Goal: Task Accomplishment & Management: Complete application form

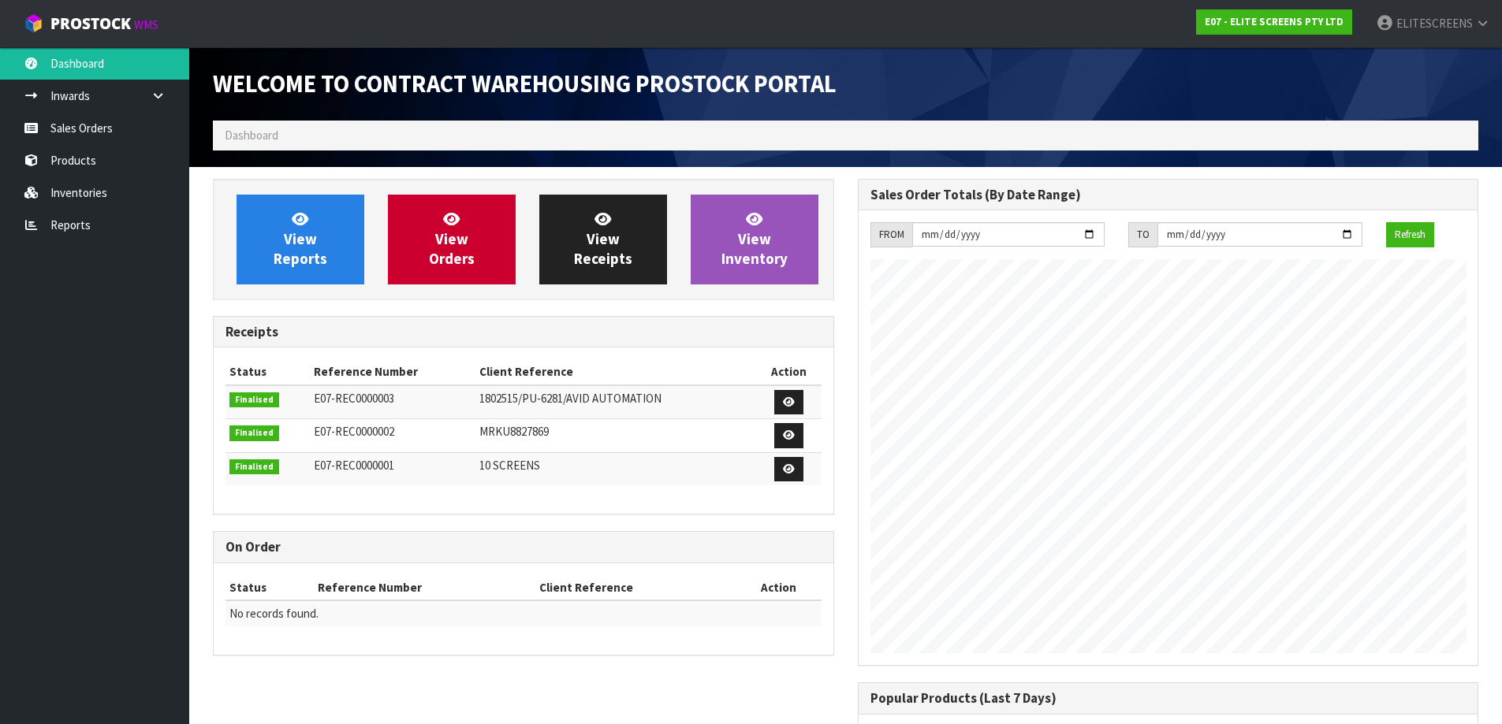
scroll to position [695, 644]
click at [81, 69] on link "Dashboard" at bounding box center [94, 63] width 189 height 32
click at [82, 55] on link "Dashboard" at bounding box center [94, 63] width 189 height 32
click at [61, 125] on link "Sales Orders" at bounding box center [94, 128] width 189 height 32
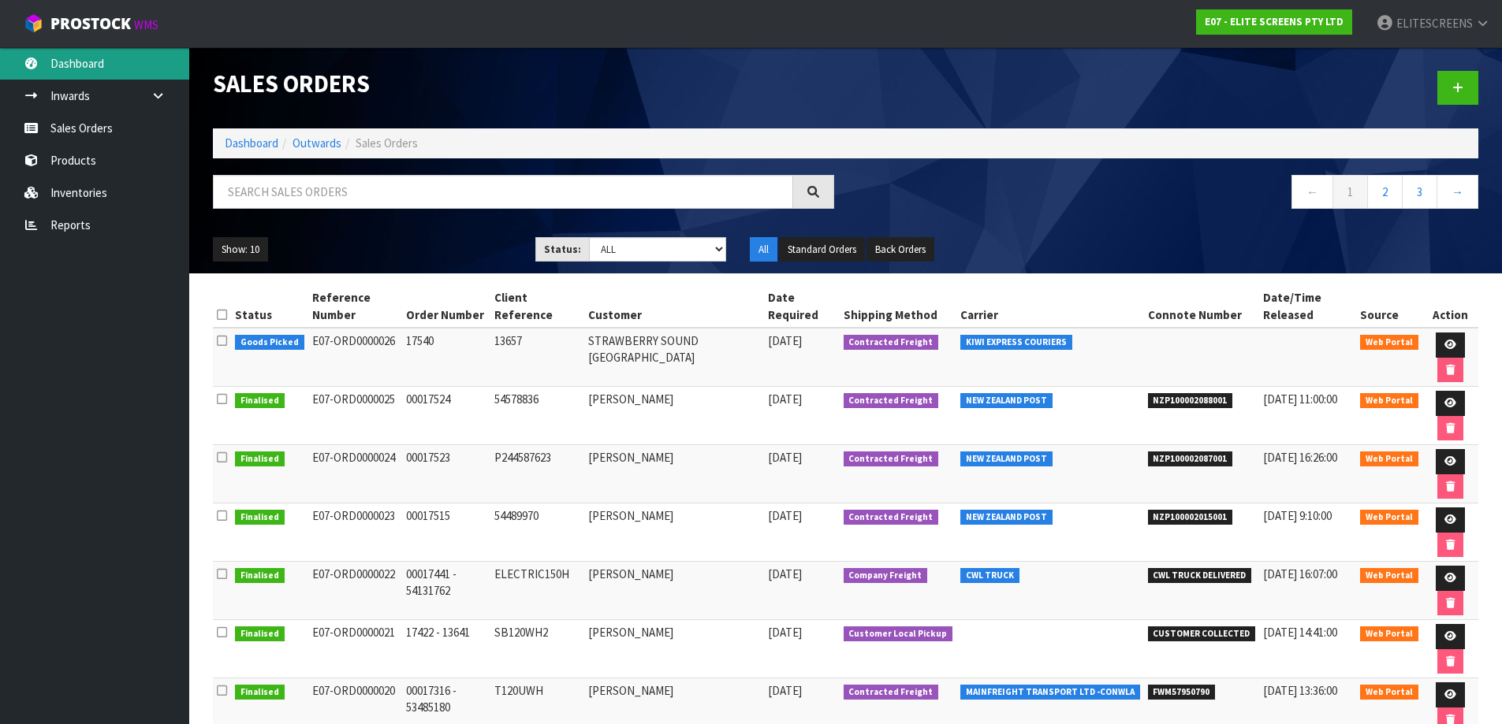
click at [84, 69] on link "Dashboard" at bounding box center [94, 63] width 189 height 32
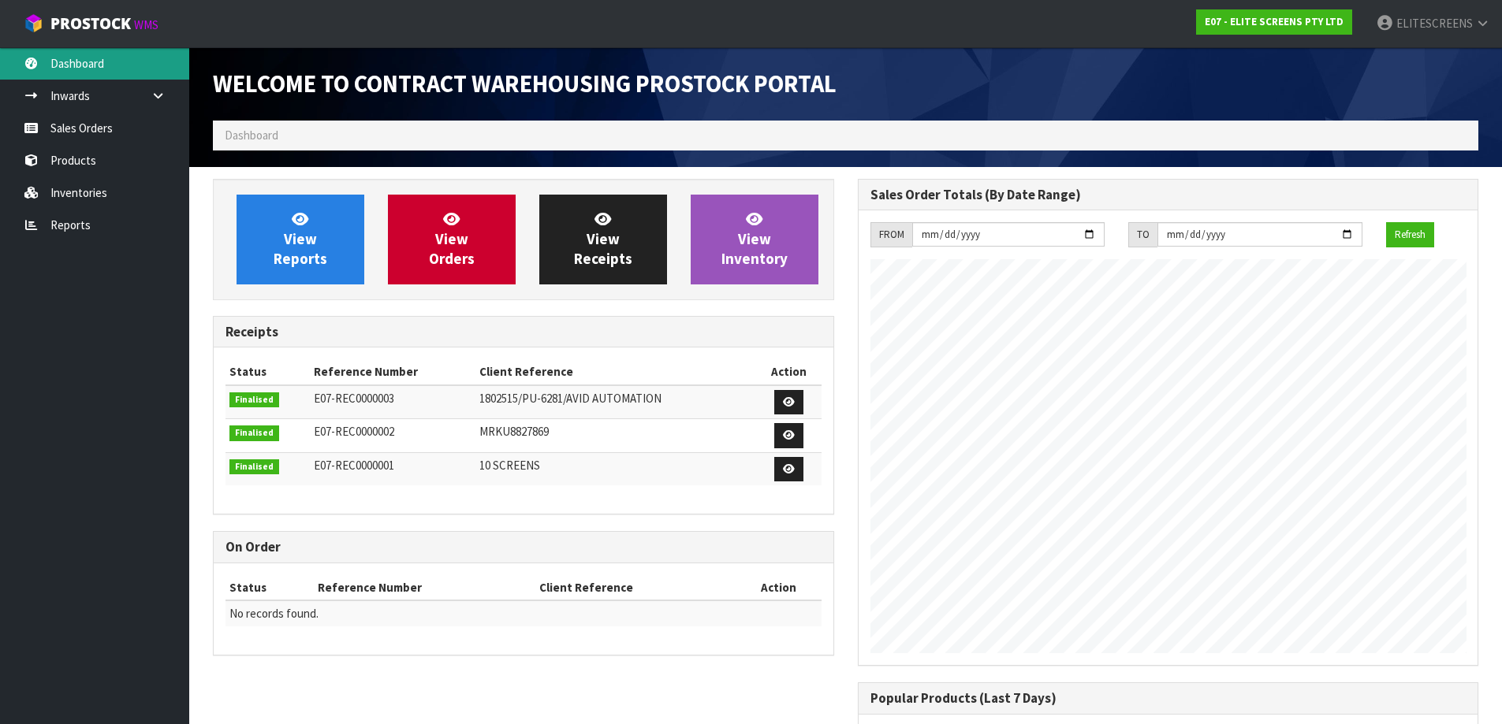
scroll to position [695, 644]
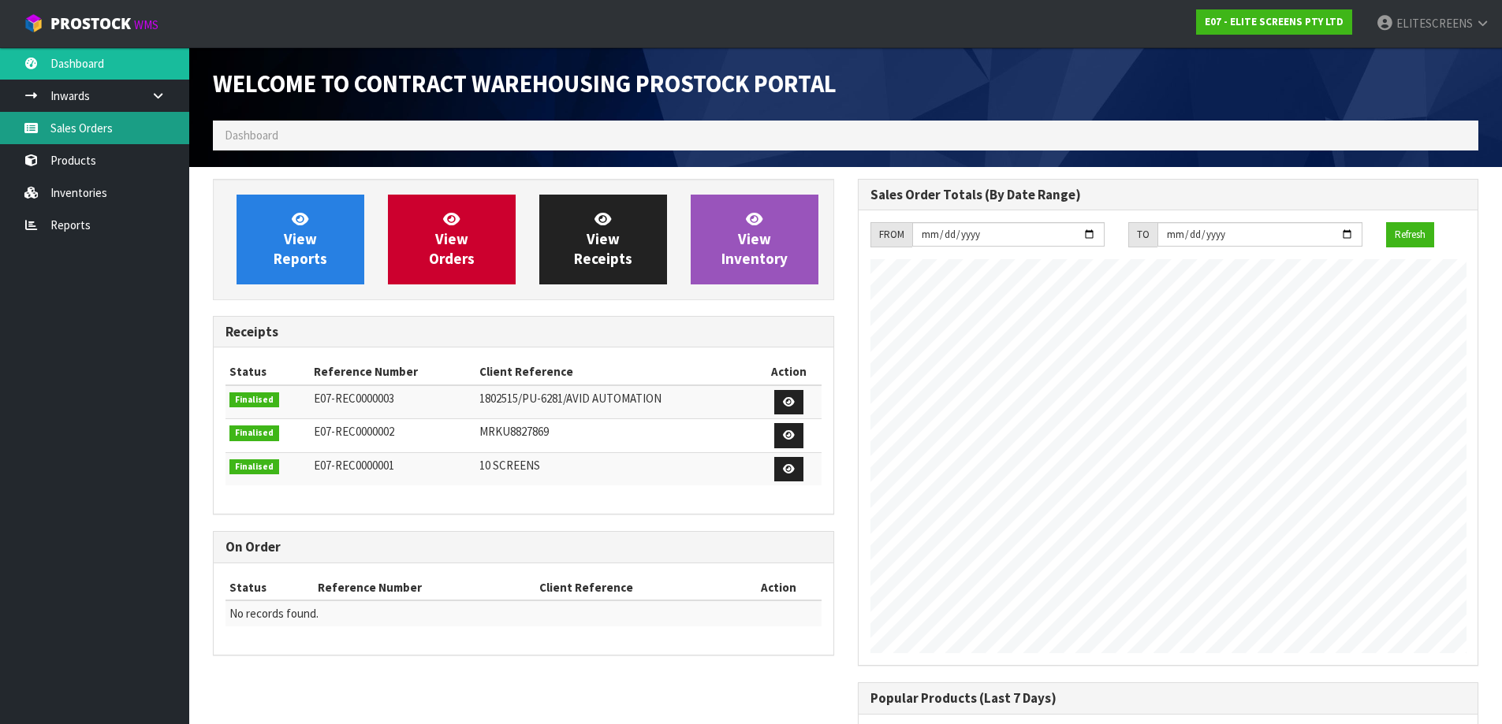
click at [98, 140] on link "Sales Orders" at bounding box center [94, 128] width 189 height 32
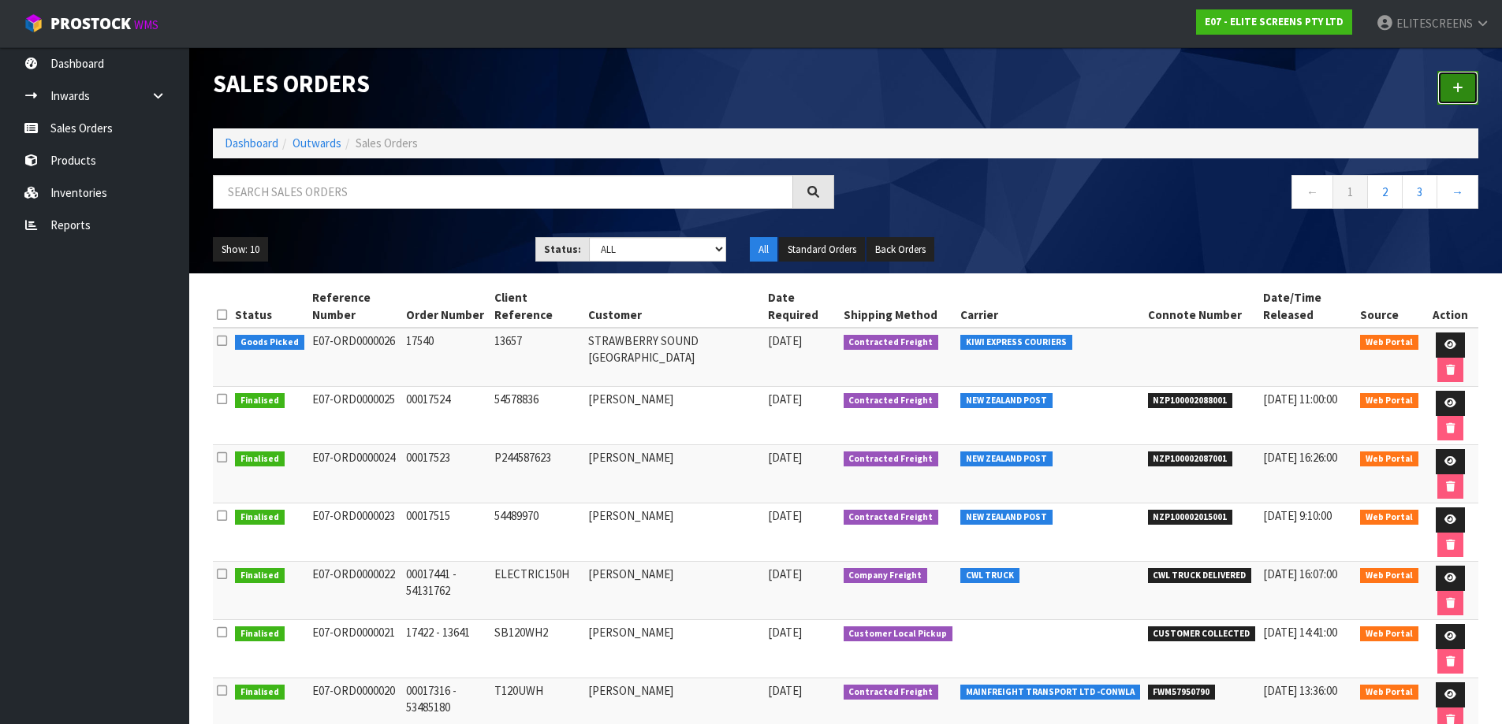
click at [1458, 88] on icon at bounding box center [1457, 88] width 11 height 12
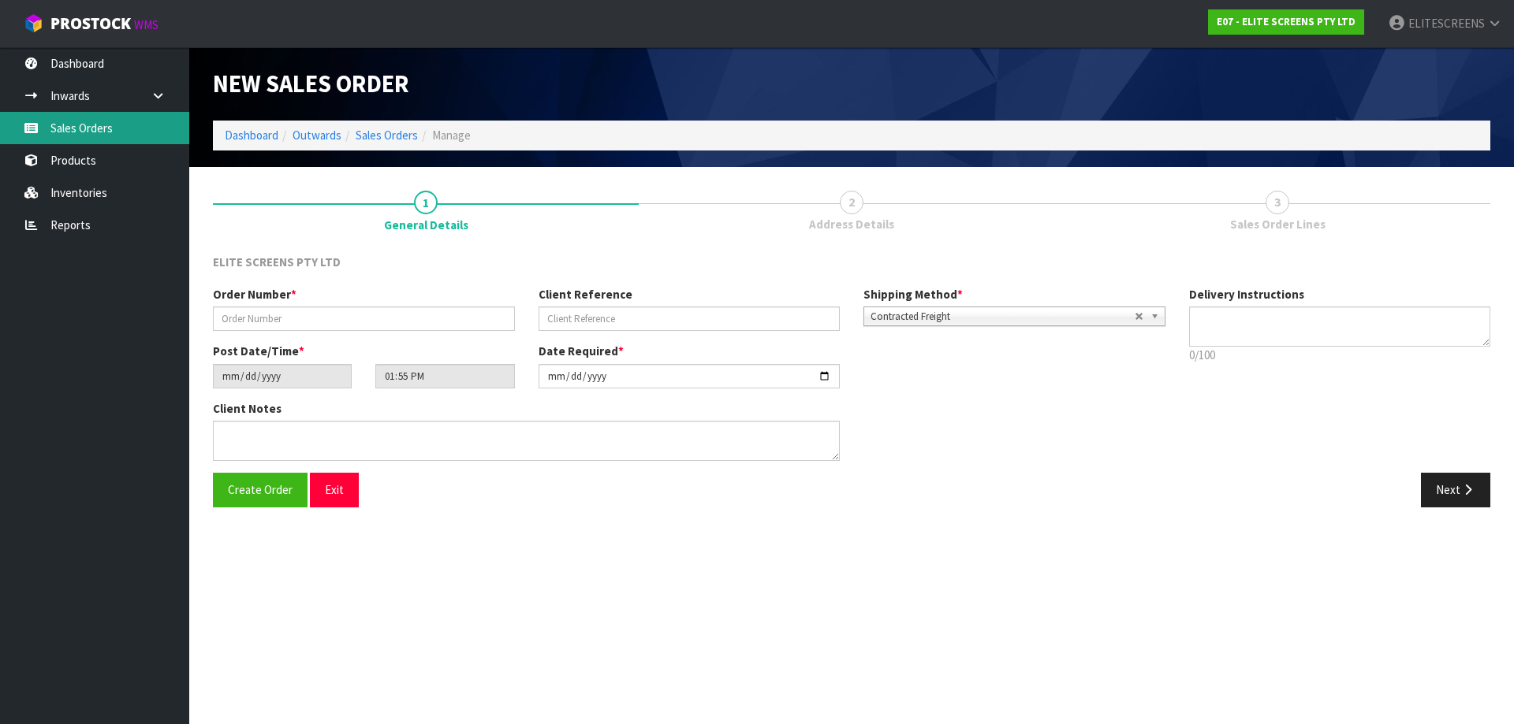
click at [80, 130] on link "Sales Orders" at bounding box center [94, 128] width 189 height 32
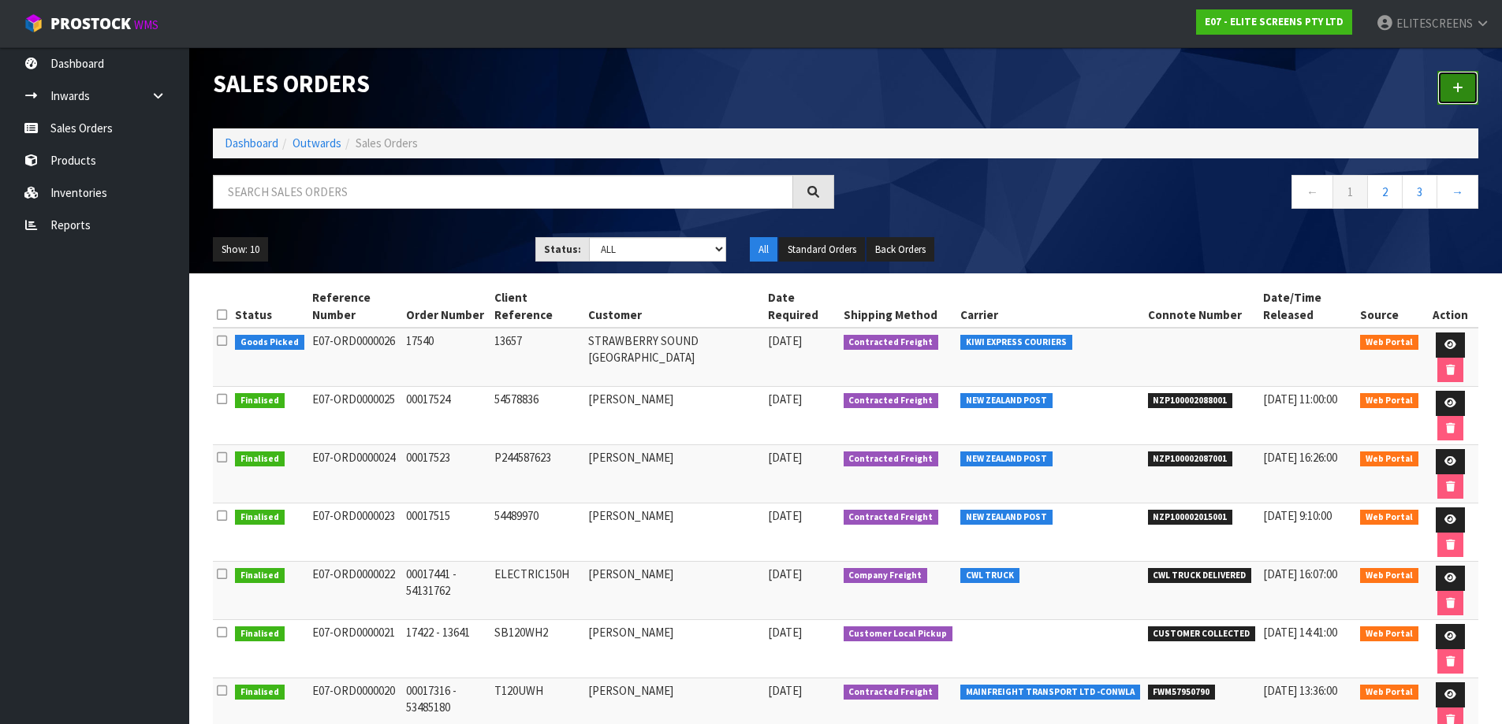
click at [1452, 82] on icon at bounding box center [1457, 88] width 11 height 12
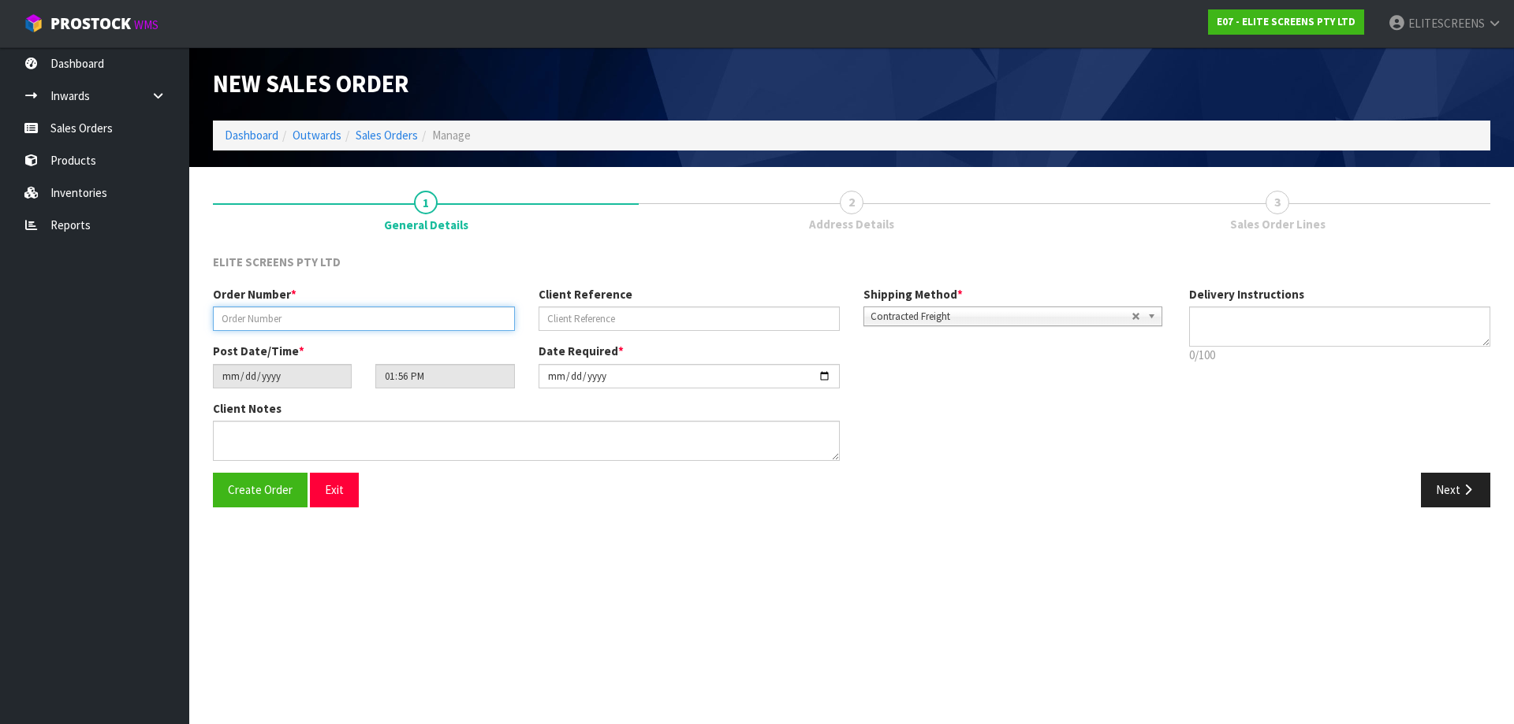
click at [326, 326] on input "text" at bounding box center [364, 319] width 302 height 24
paste input "00017545"
type input "00017545"
click at [767, 318] on input "text" at bounding box center [689, 319] width 302 height 24
paste input "54637964"
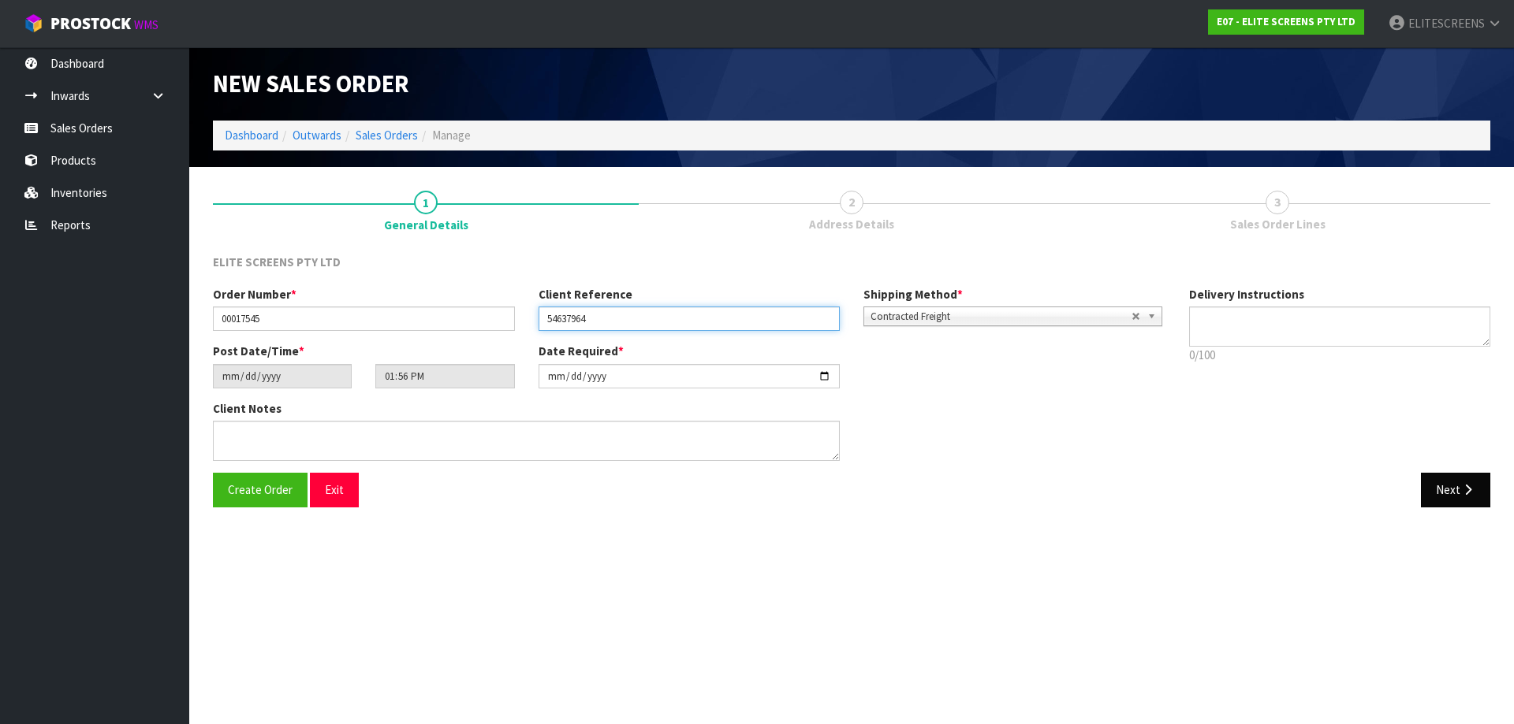
type input "54637964"
click at [1439, 492] on button "Next" at bounding box center [1454, 490] width 69 height 34
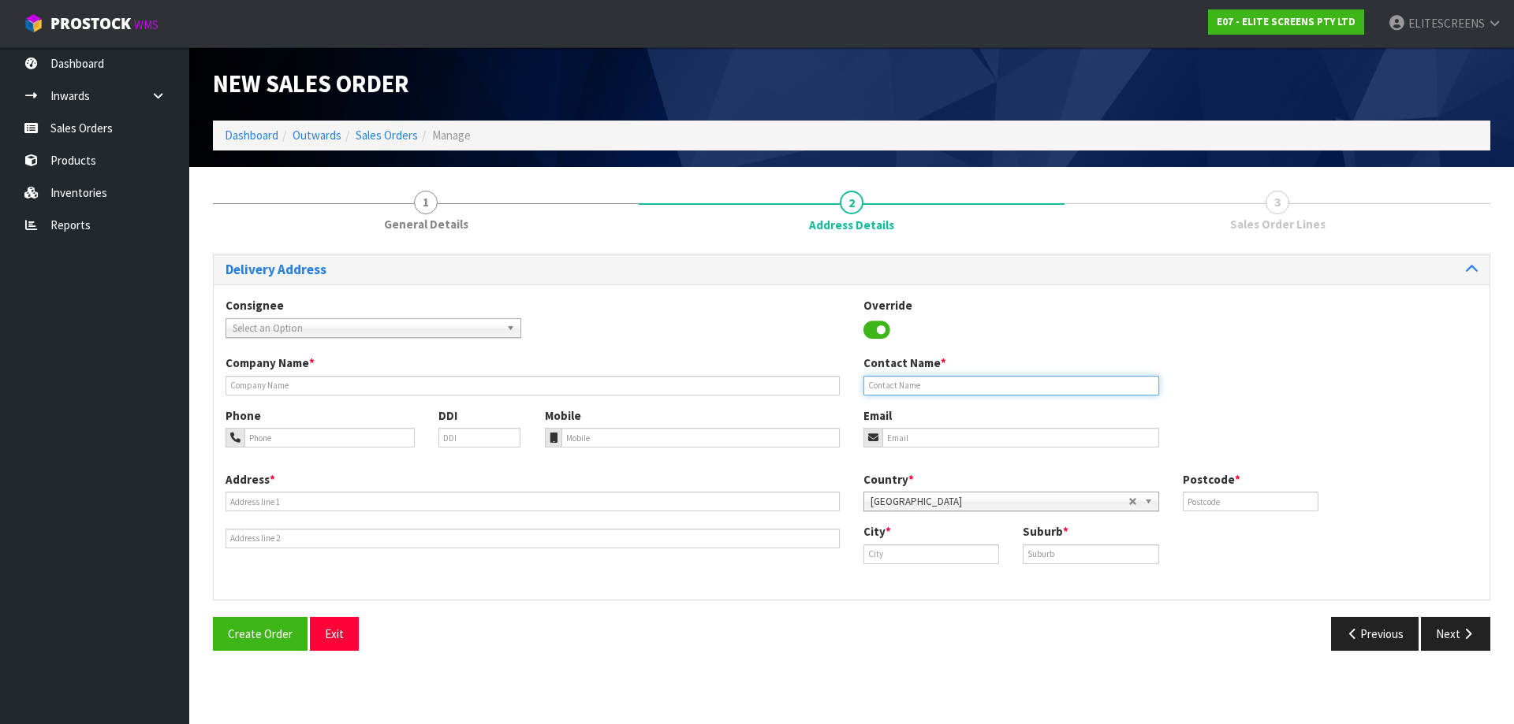
click at [897, 390] on input "text" at bounding box center [1011, 386] width 296 height 20
paste input "[PERSON_NAME]"
type input "[PERSON_NAME]"
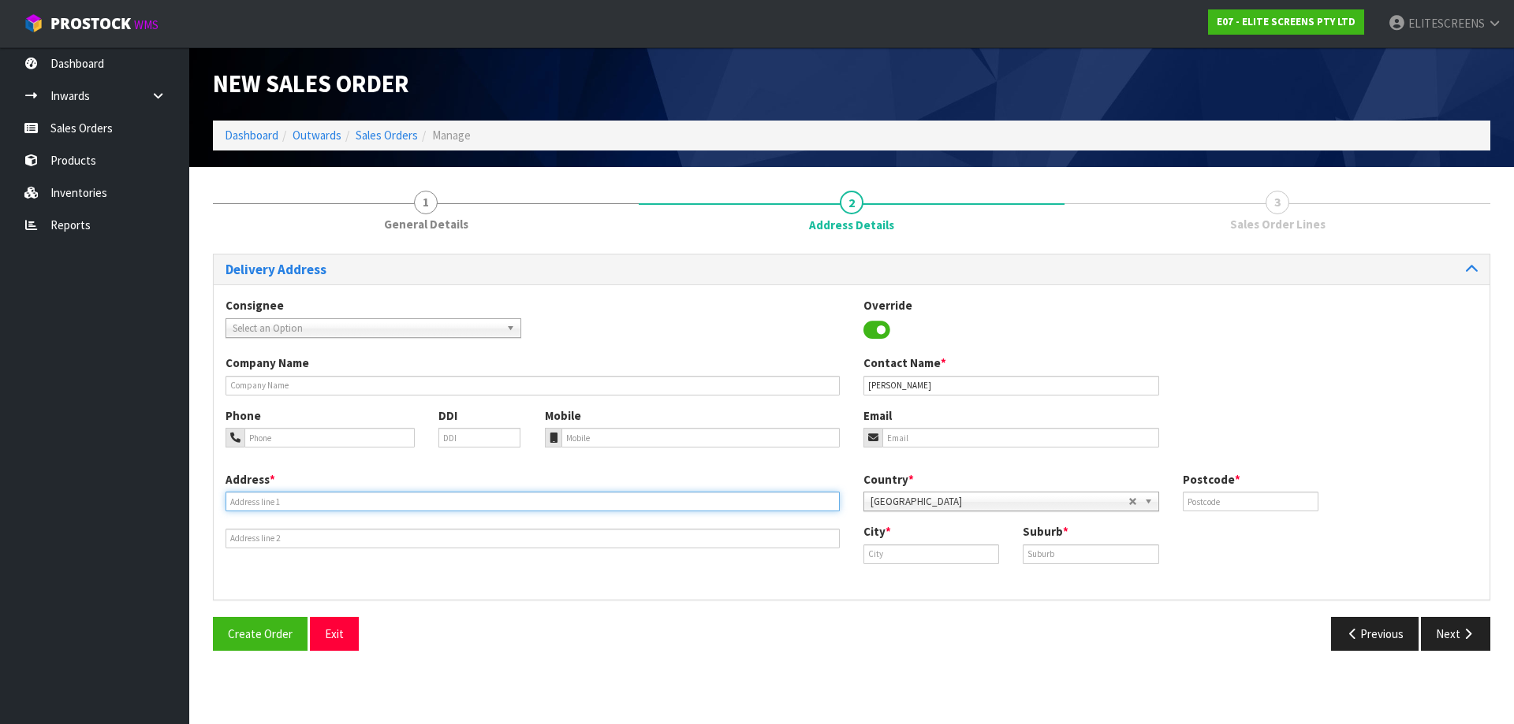
click at [272, 506] on input "text" at bounding box center [532, 502] width 614 height 20
paste input "3 STRATHNAVER CRES"
type input "3 STRATHNAVER CRES"
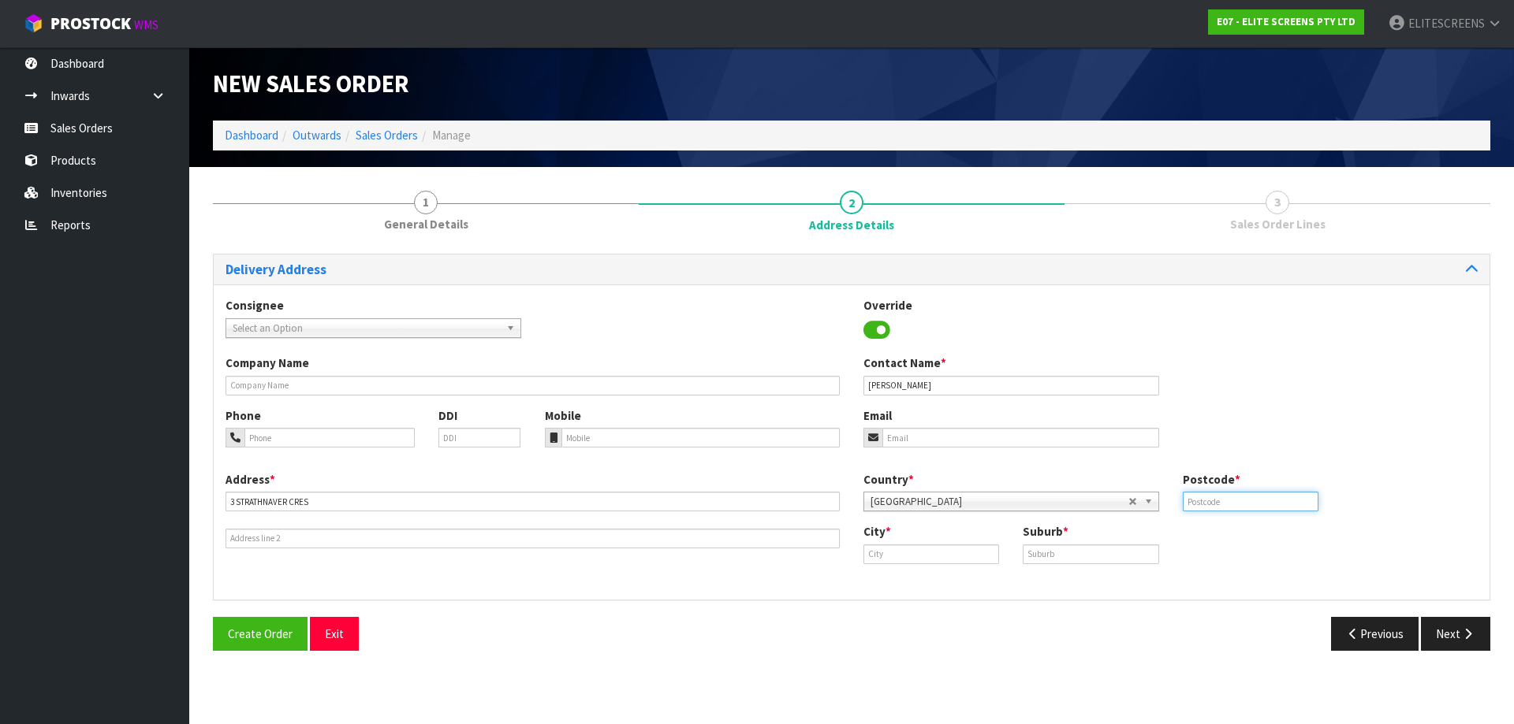
click at [1214, 503] on input "text" at bounding box center [1250, 502] width 136 height 20
type input "1042"
click at [939, 552] on input "text" at bounding box center [931, 555] width 136 height 20
click at [946, 588] on link "Au ckland" at bounding box center [920, 581] width 125 height 21
type input "[GEOGRAPHIC_DATA]"
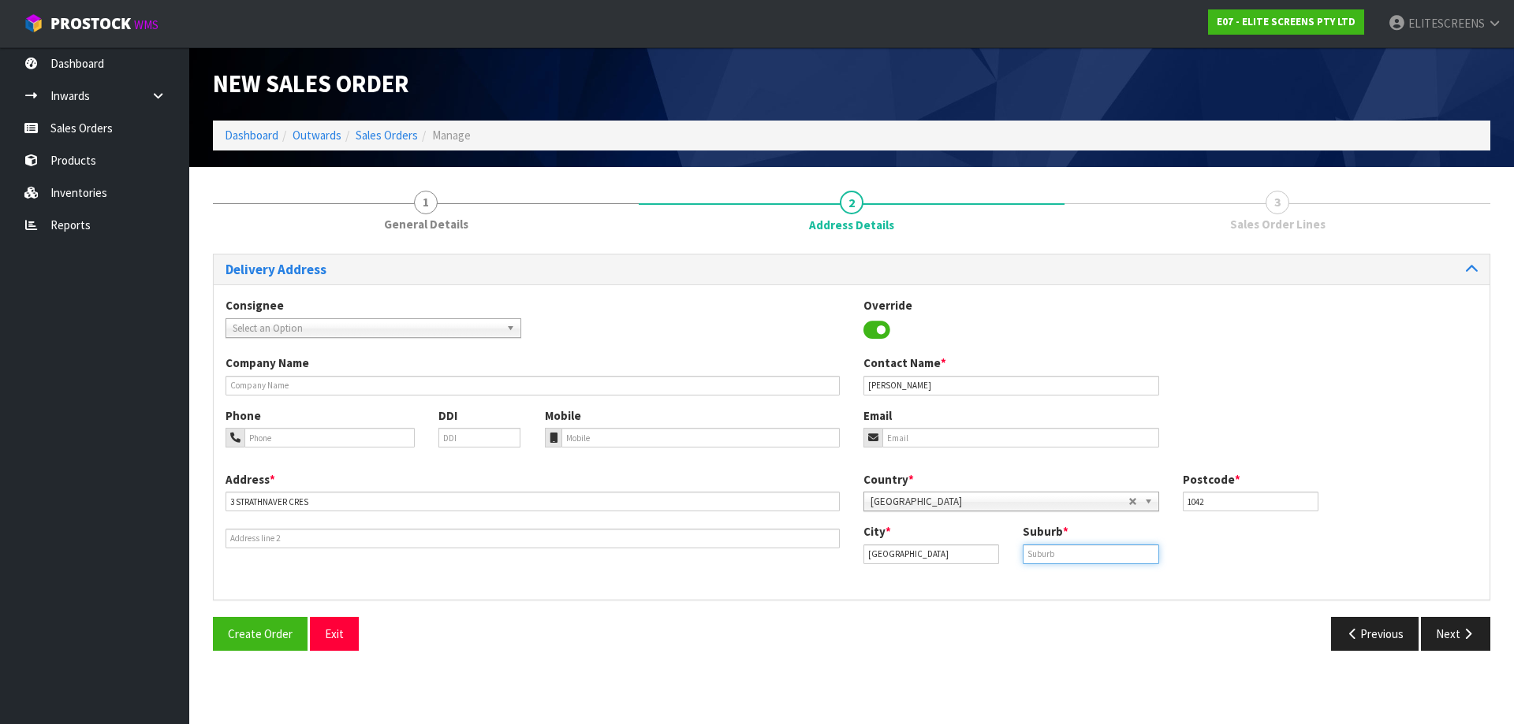
click at [1096, 554] on input "text" at bounding box center [1090, 555] width 136 height 20
type input "LYNFIELD"
click at [288, 434] on input "tel" at bounding box center [329, 438] width 170 height 20
paste input "021754809"
type input "021754809"
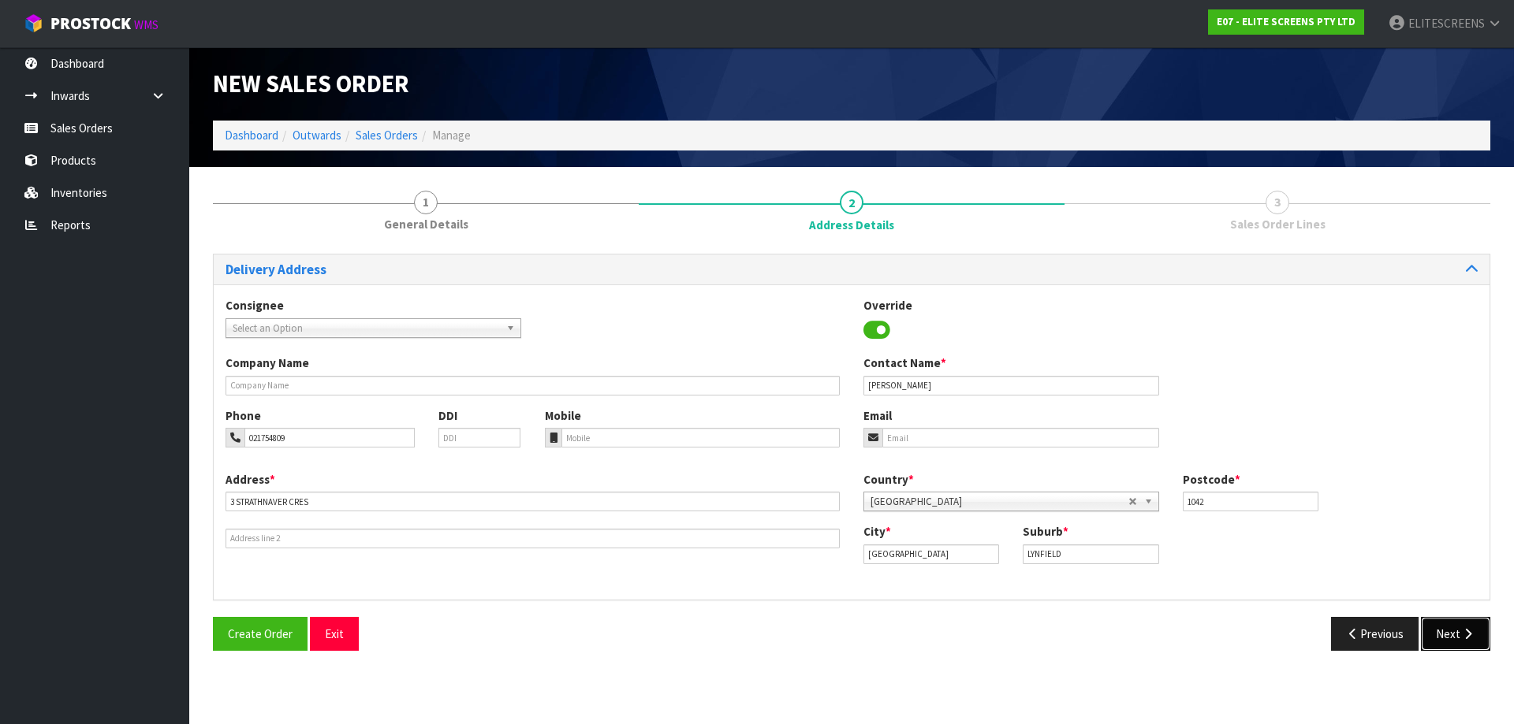
click at [1449, 638] on button "Next" at bounding box center [1454, 634] width 69 height 34
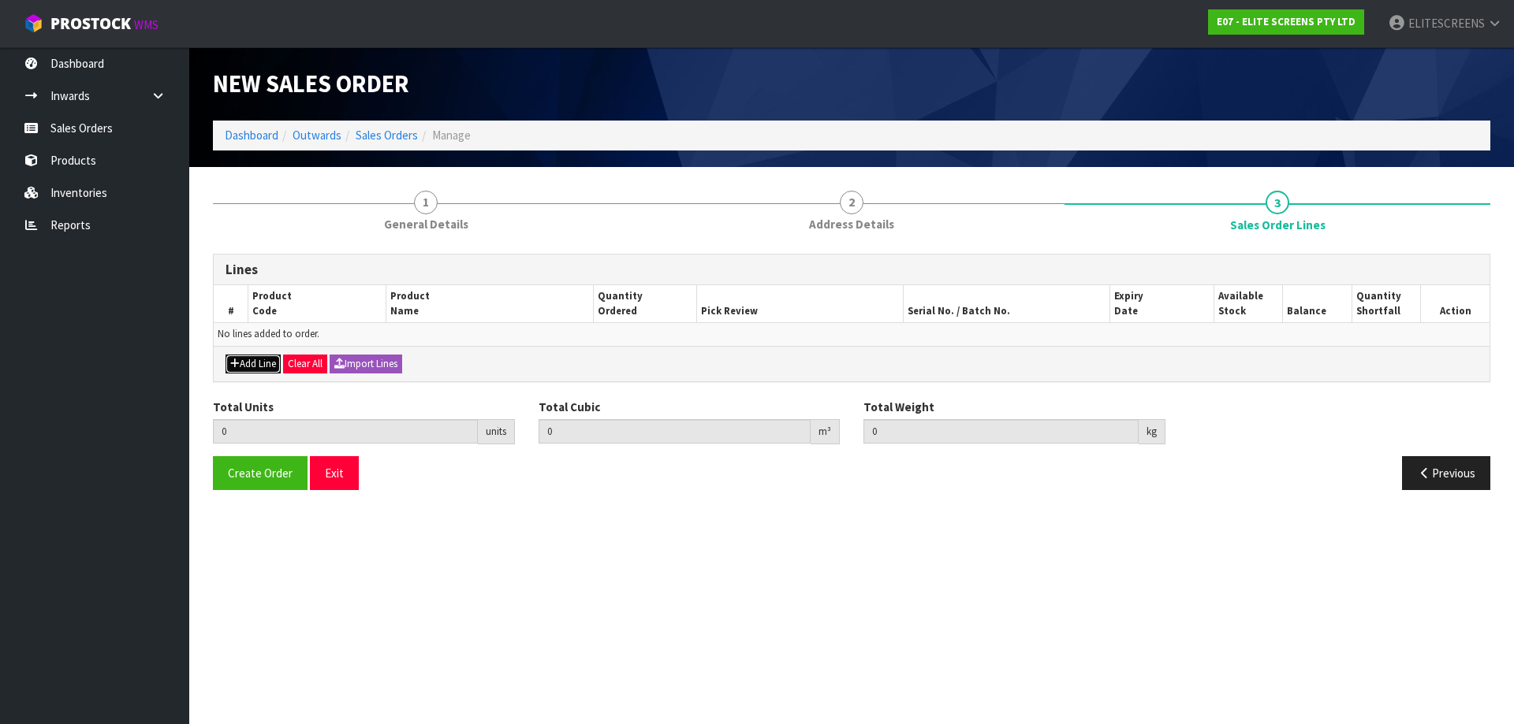
click at [235, 361] on icon "button" at bounding box center [234, 364] width 9 height 10
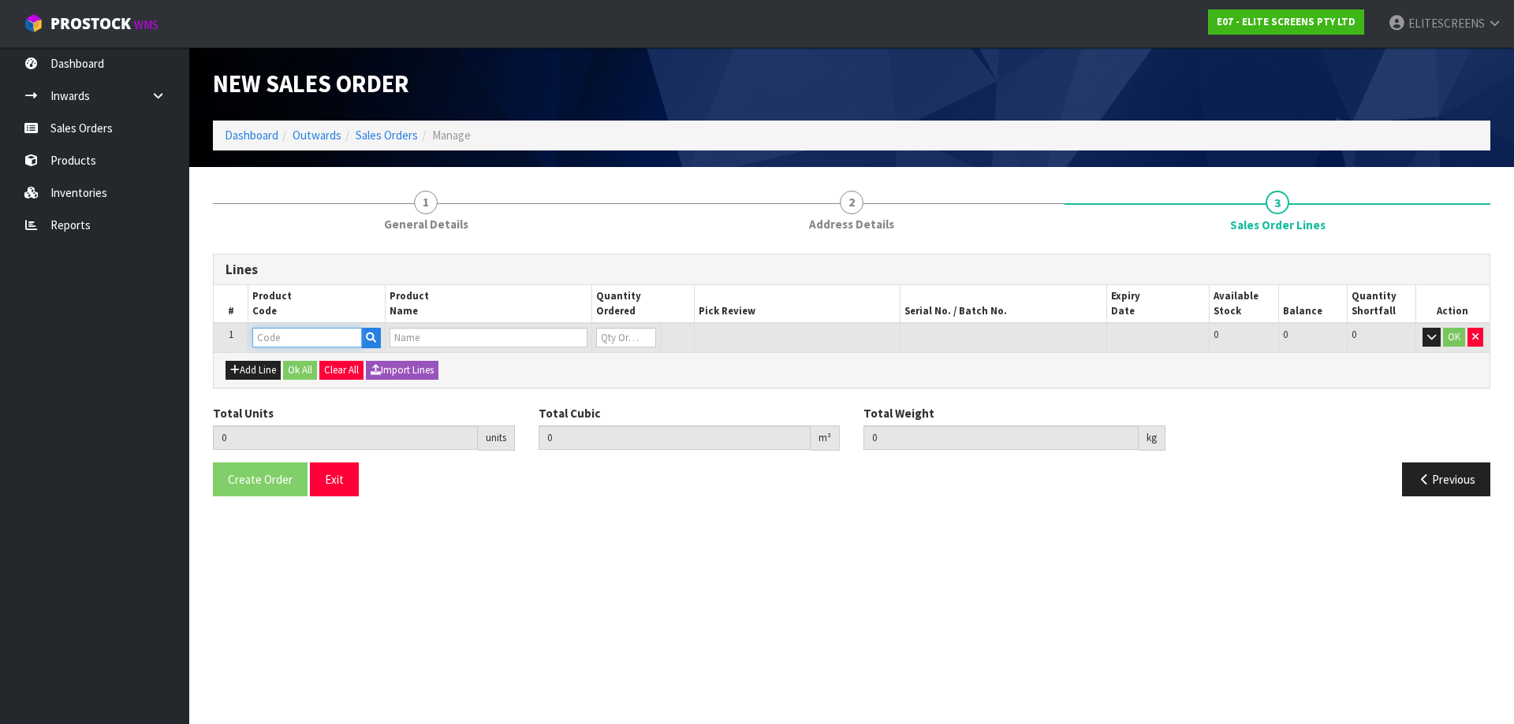
click at [305, 332] on input "text" at bounding box center [307, 338] width 110 height 20
type input "M100U"
click at [304, 359] on link "M100U WH" at bounding box center [315, 364] width 125 height 21
type input "M100UWH"
type input "0.000000"
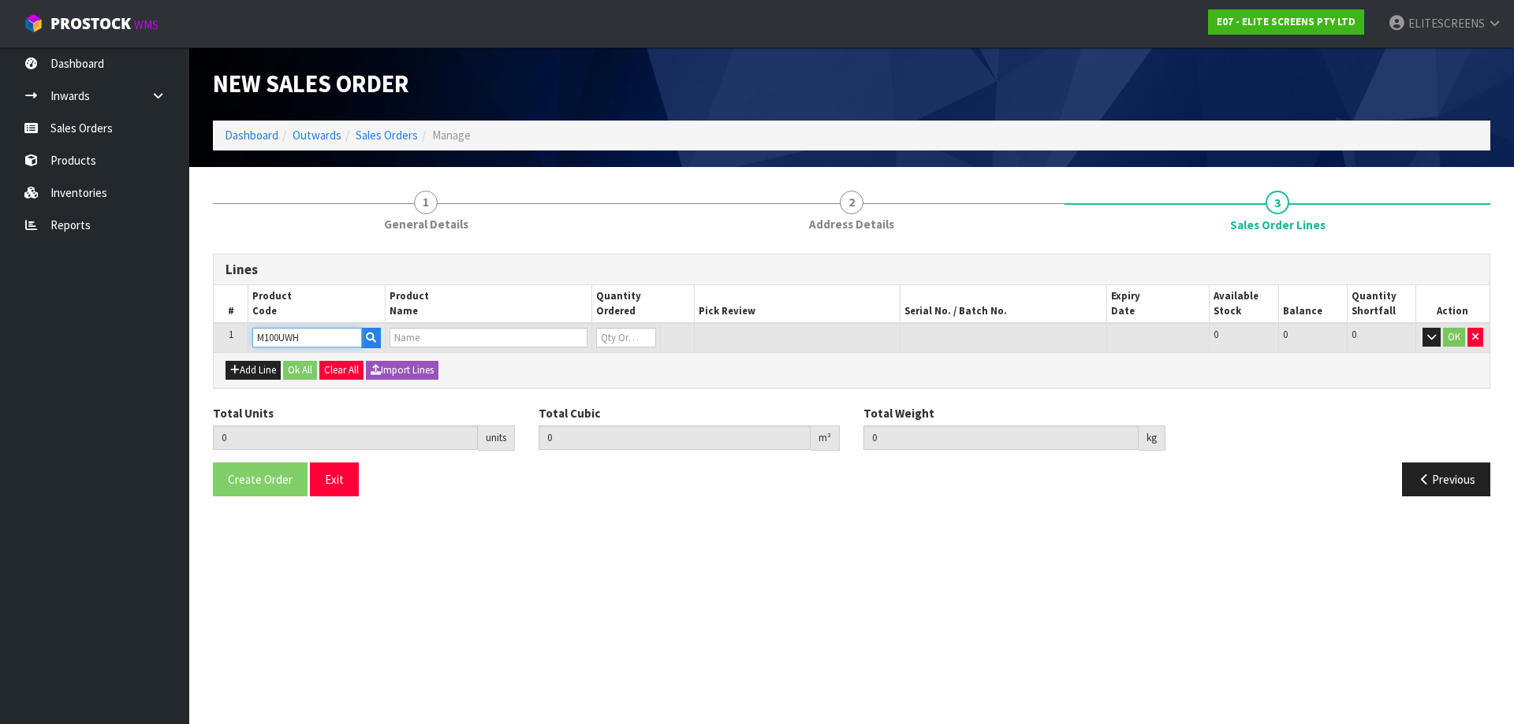
type input "0.000"
type input "MANAUL 100" (16:9)"
type input "0"
click at [625, 339] on input "0" at bounding box center [611, 338] width 58 height 20
type input "1"
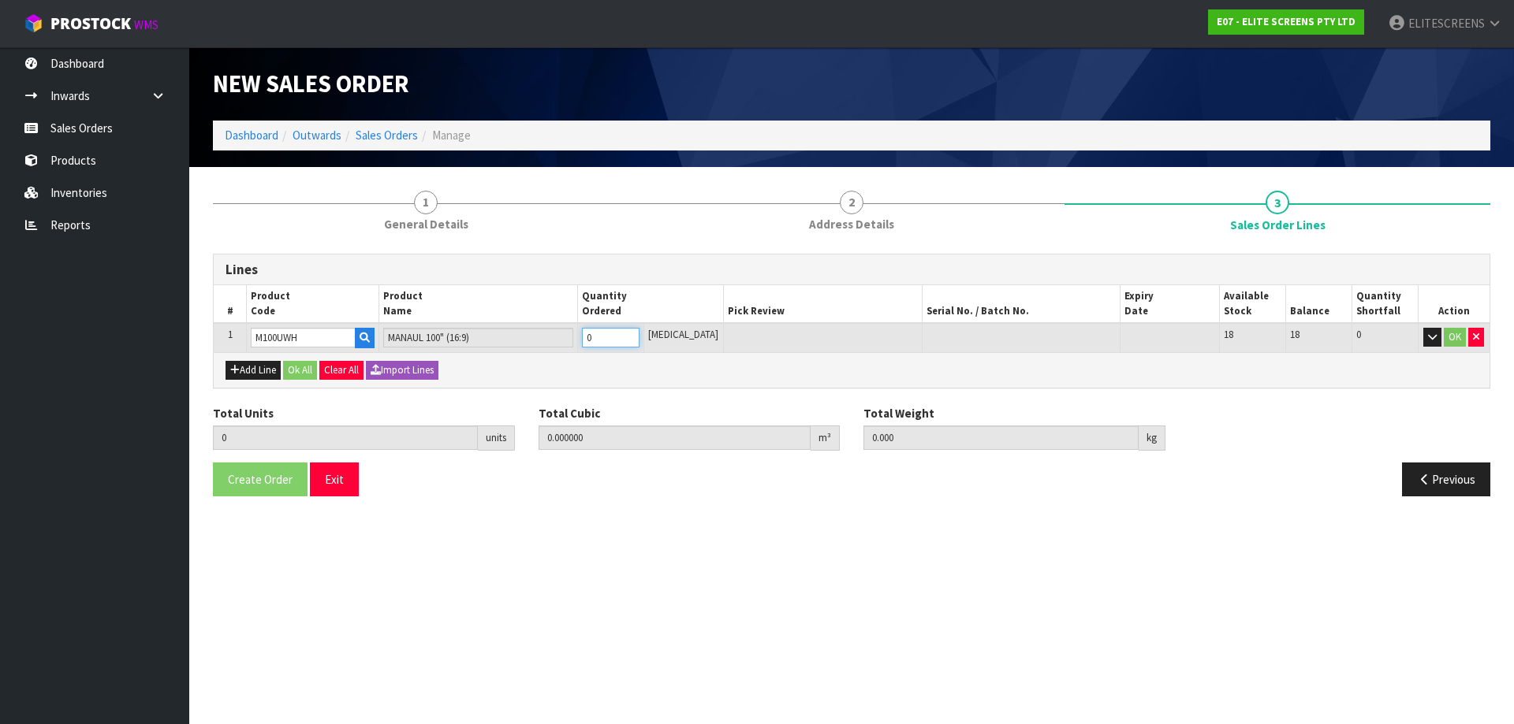
type input "0.037908"
type input "7.4"
type input "1"
click at [1462, 335] on button "OK" at bounding box center [1454, 337] width 22 height 19
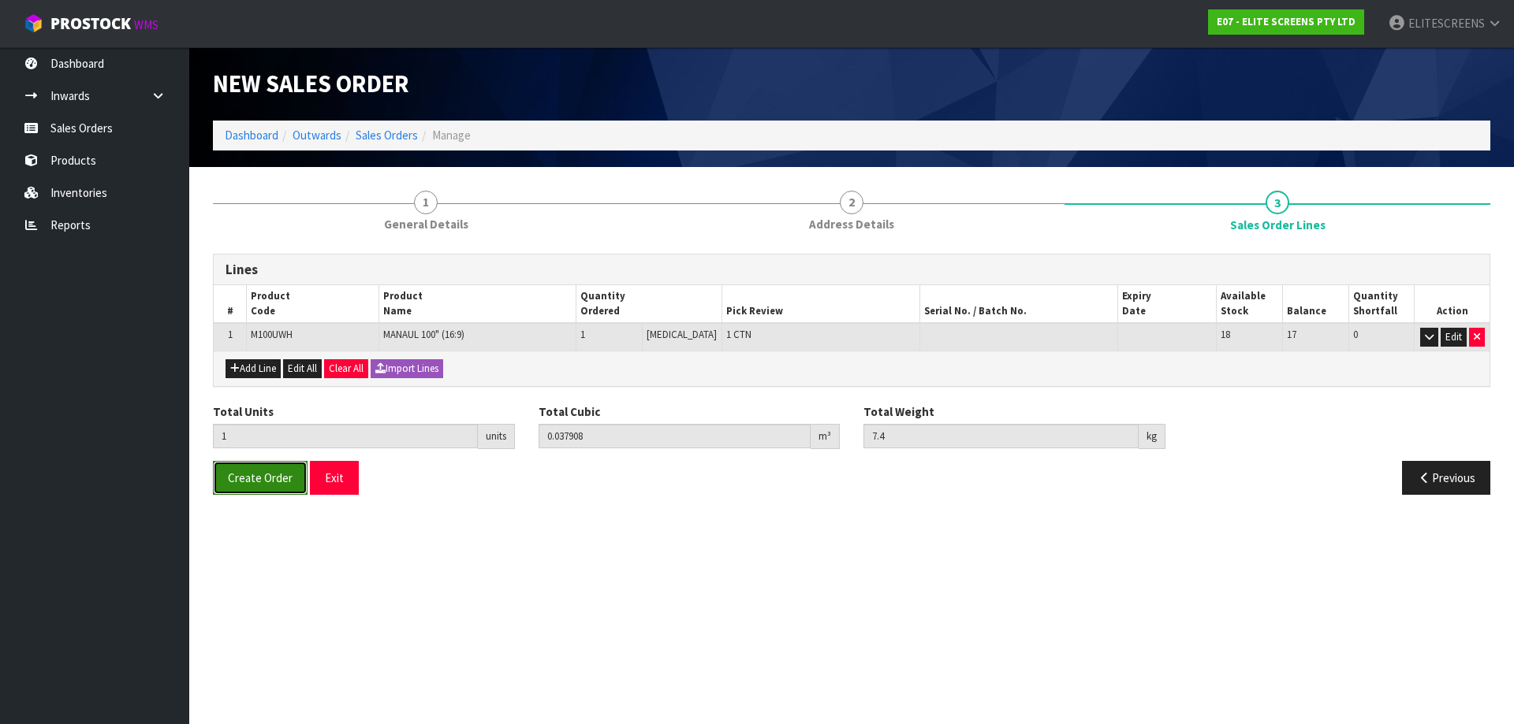
click at [250, 482] on span "Create Order" at bounding box center [260, 478] width 65 height 15
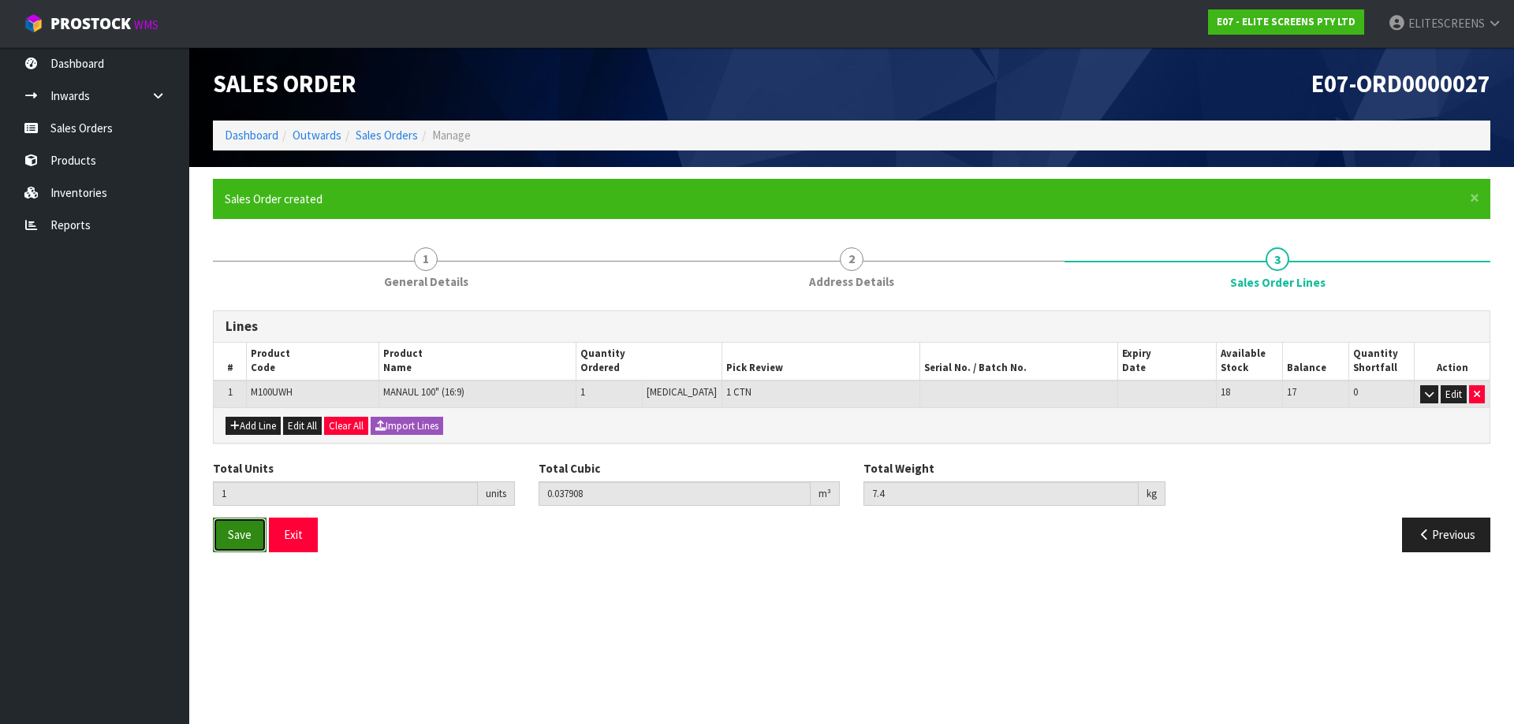
click at [229, 534] on span "Save" at bounding box center [240, 534] width 24 height 15
click at [283, 530] on button "Exit" at bounding box center [293, 535] width 49 height 34
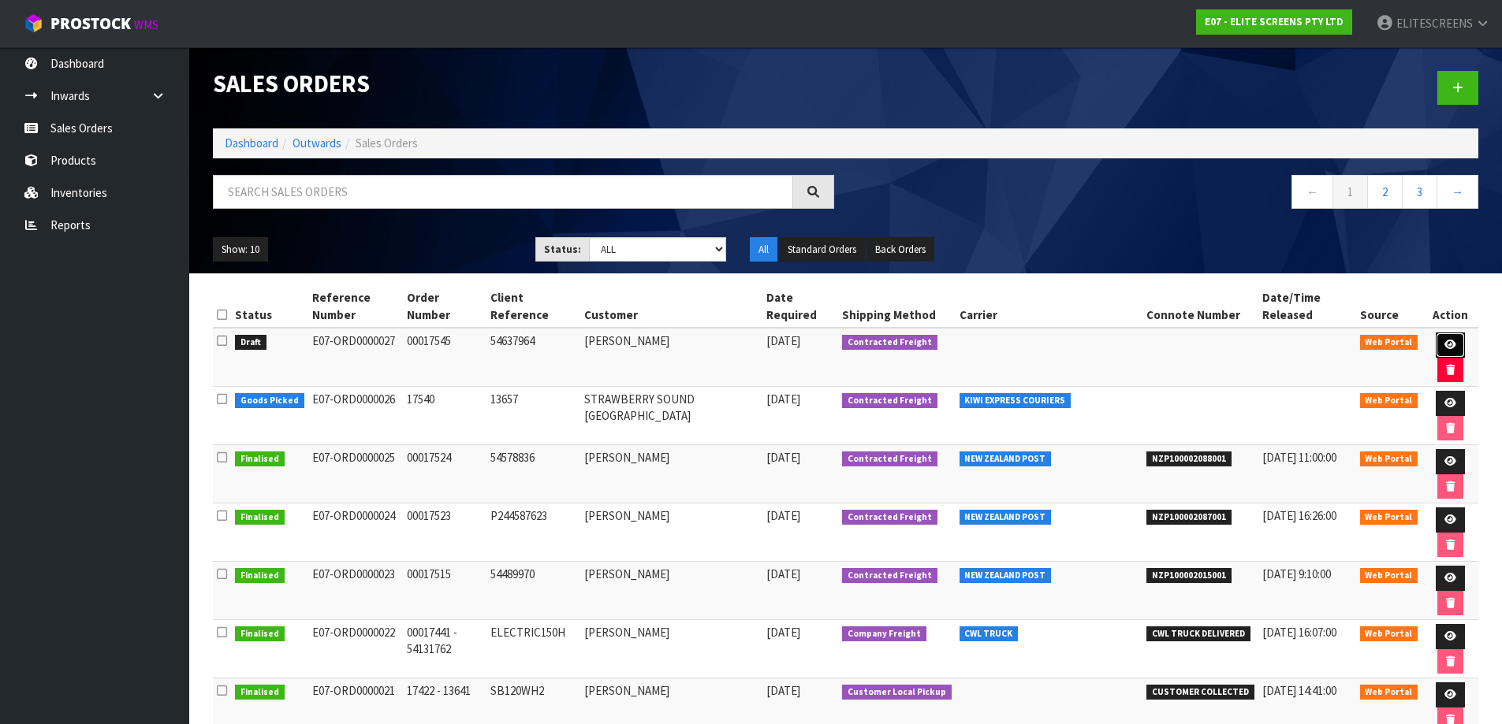
click at [1445, 344] on icon at bounding box center [1450, 345] width 12 height 10
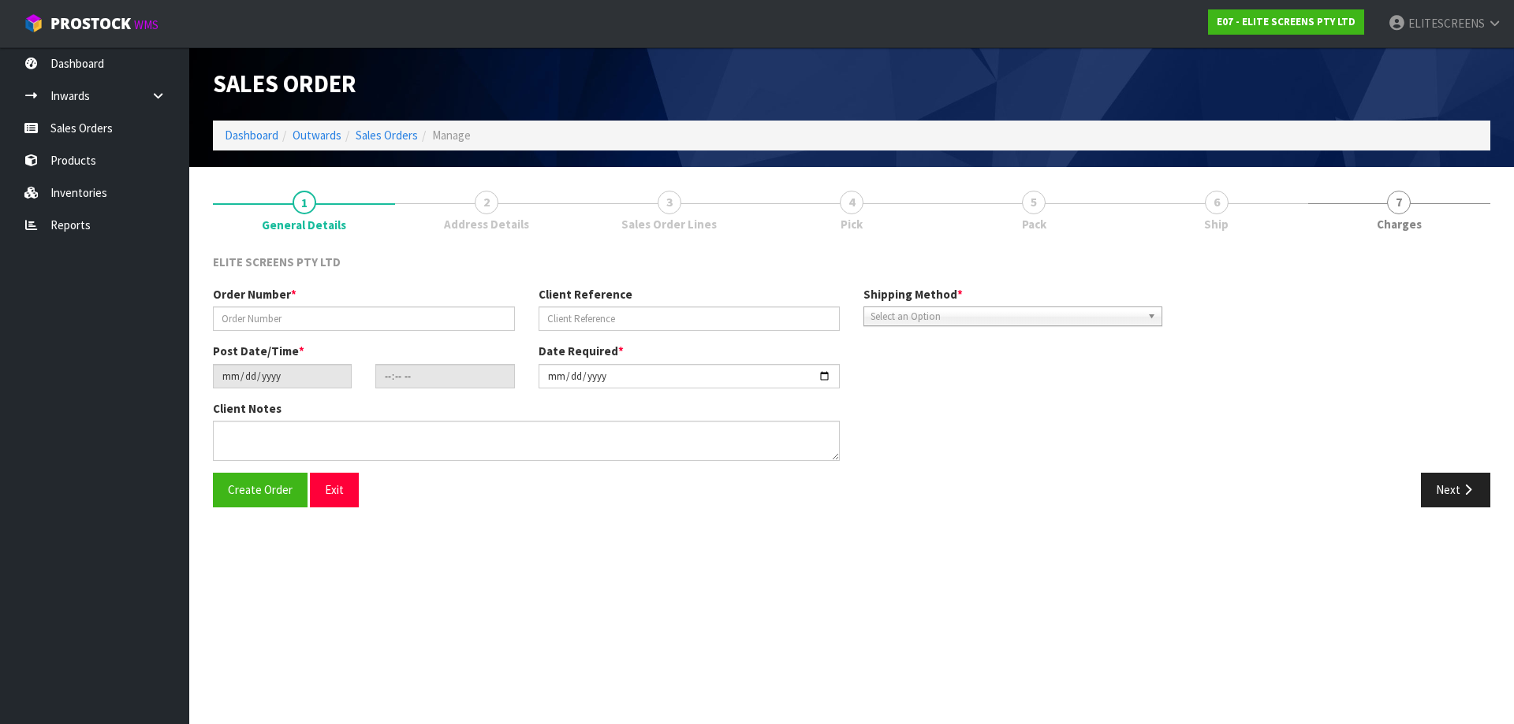
type input "00017545"
type input "54637964"
type input "[DATE]"
type input "17:56:00.000"
type input "[DATE]"
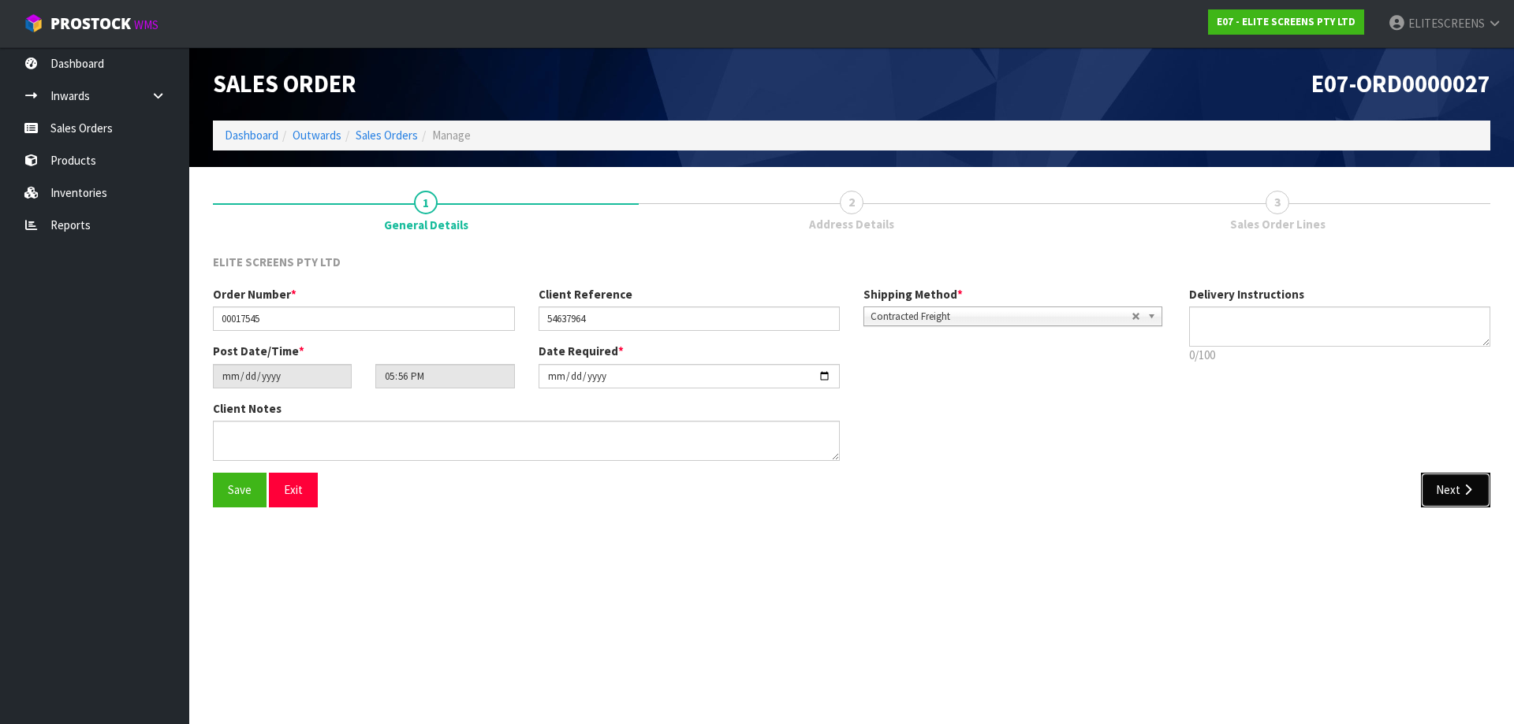
click at [1445, 482] on button "Next" at bounding box center [1454, 490] width 69 height 34
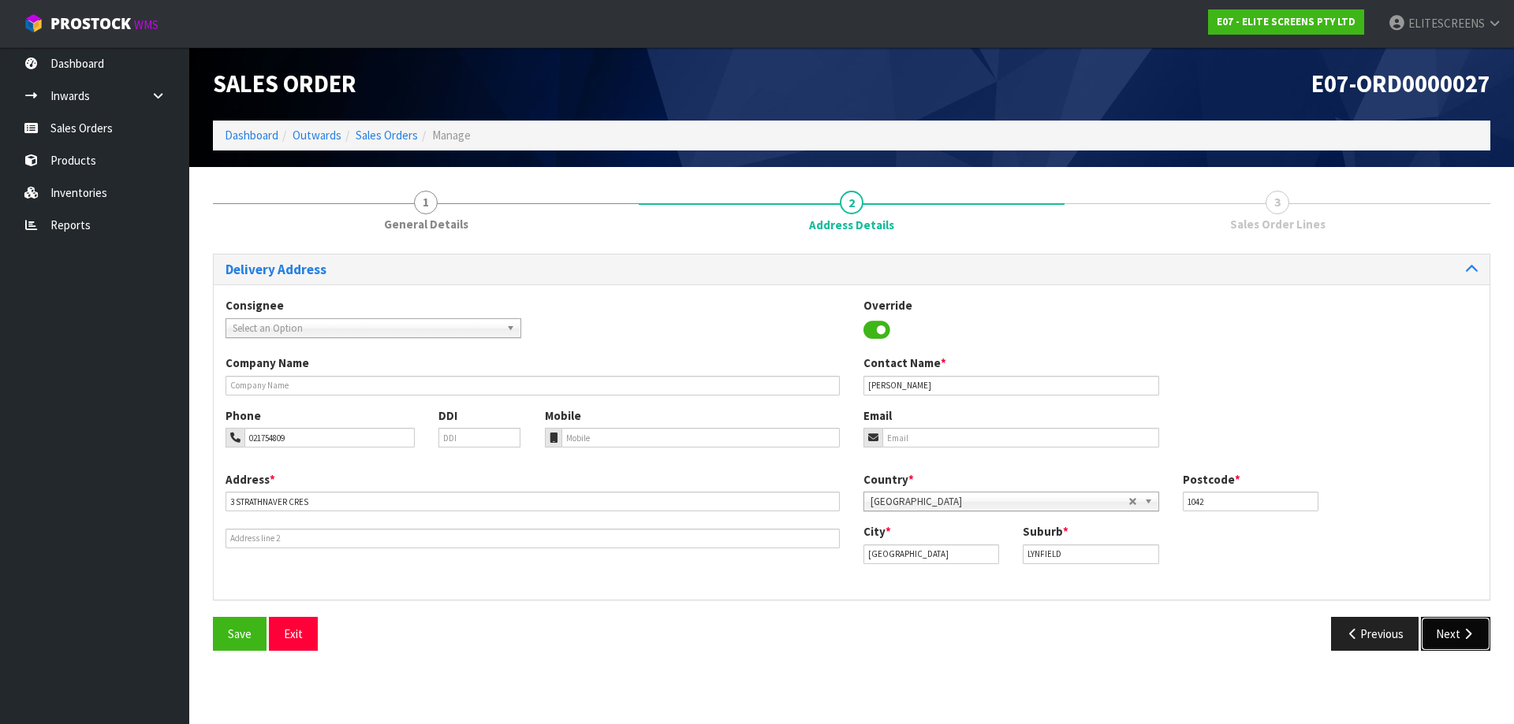
click at [1451, 639] on button "Next" at bounding box center [1454, 634] width 69 height 34
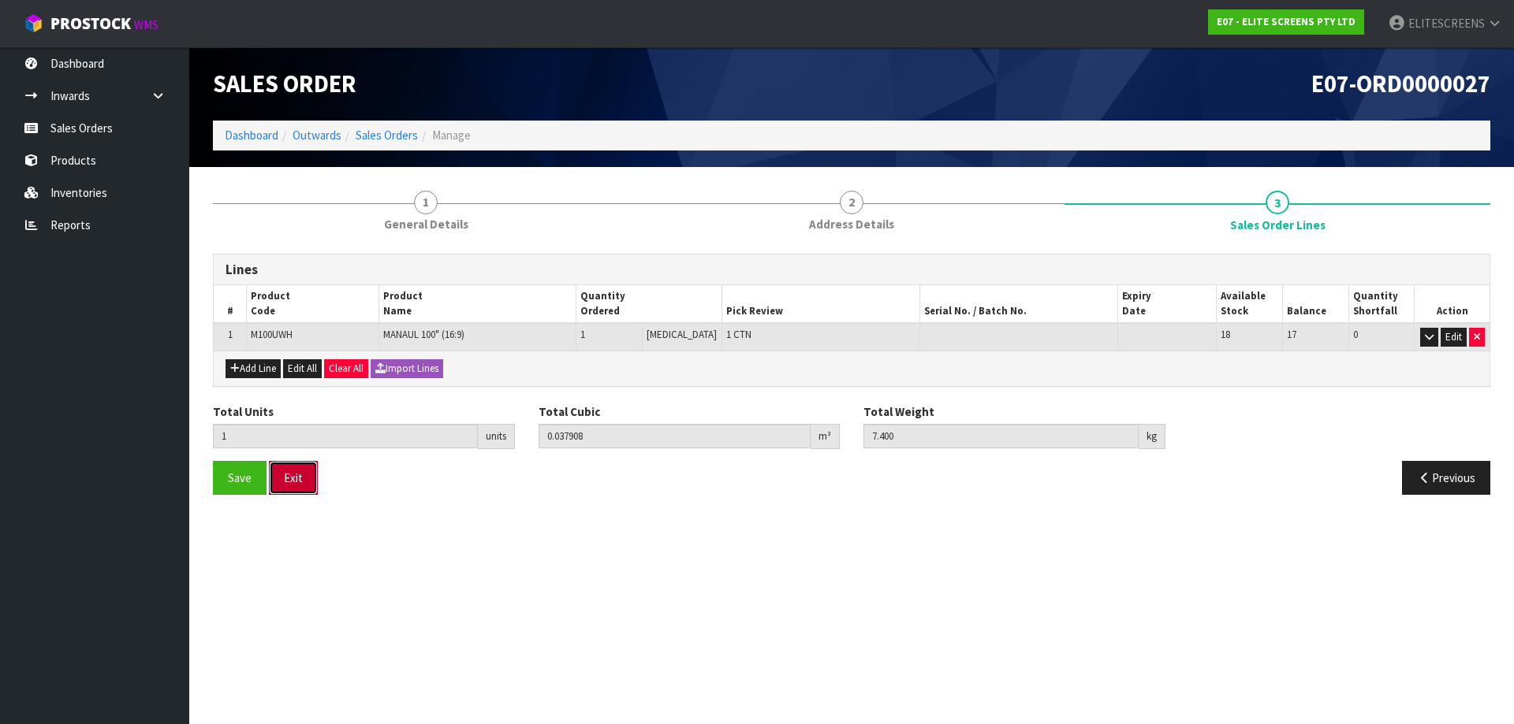
click at [292, 486] on button "Exit" at bounding box center [293, 478] width 49 height 34
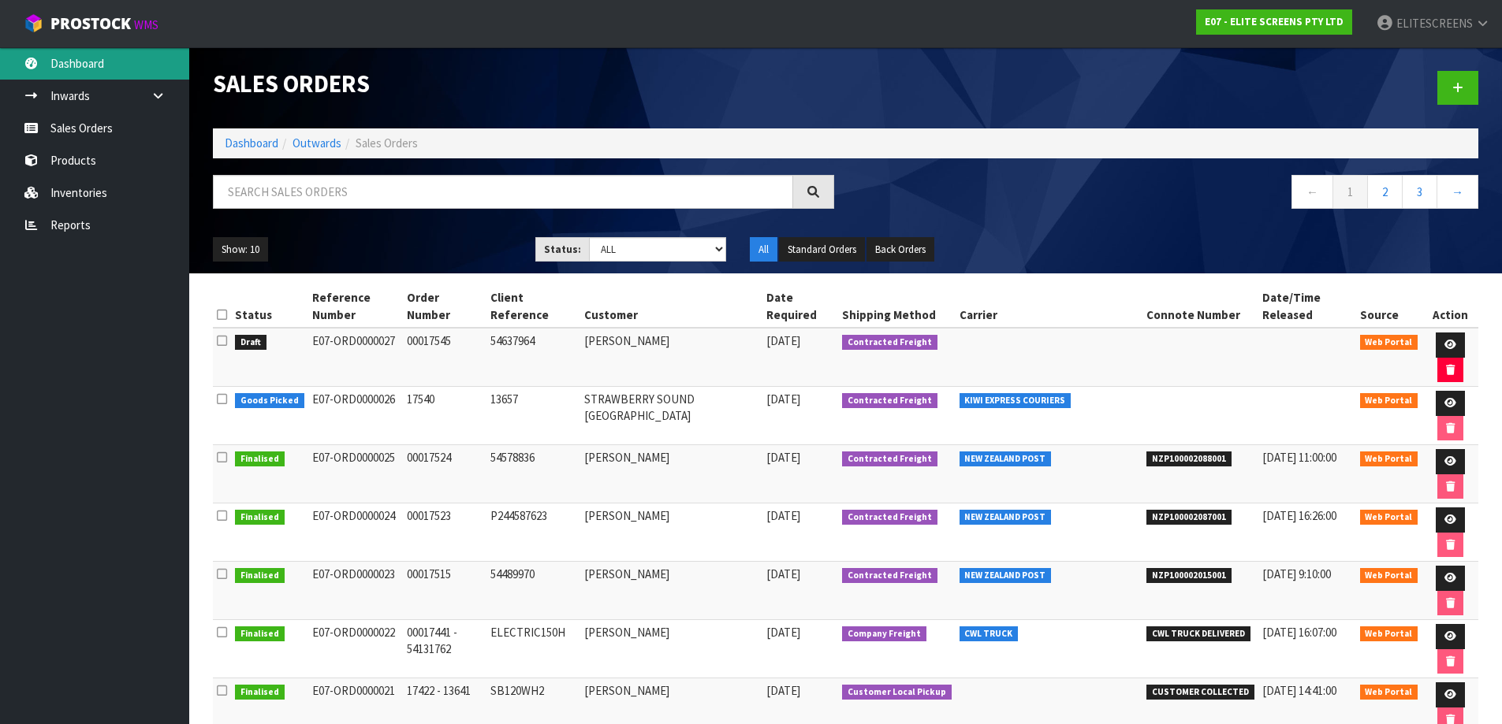
click at [84, 61] on link "Dashboard" at bounding box center [94, 63] width 189 height 32
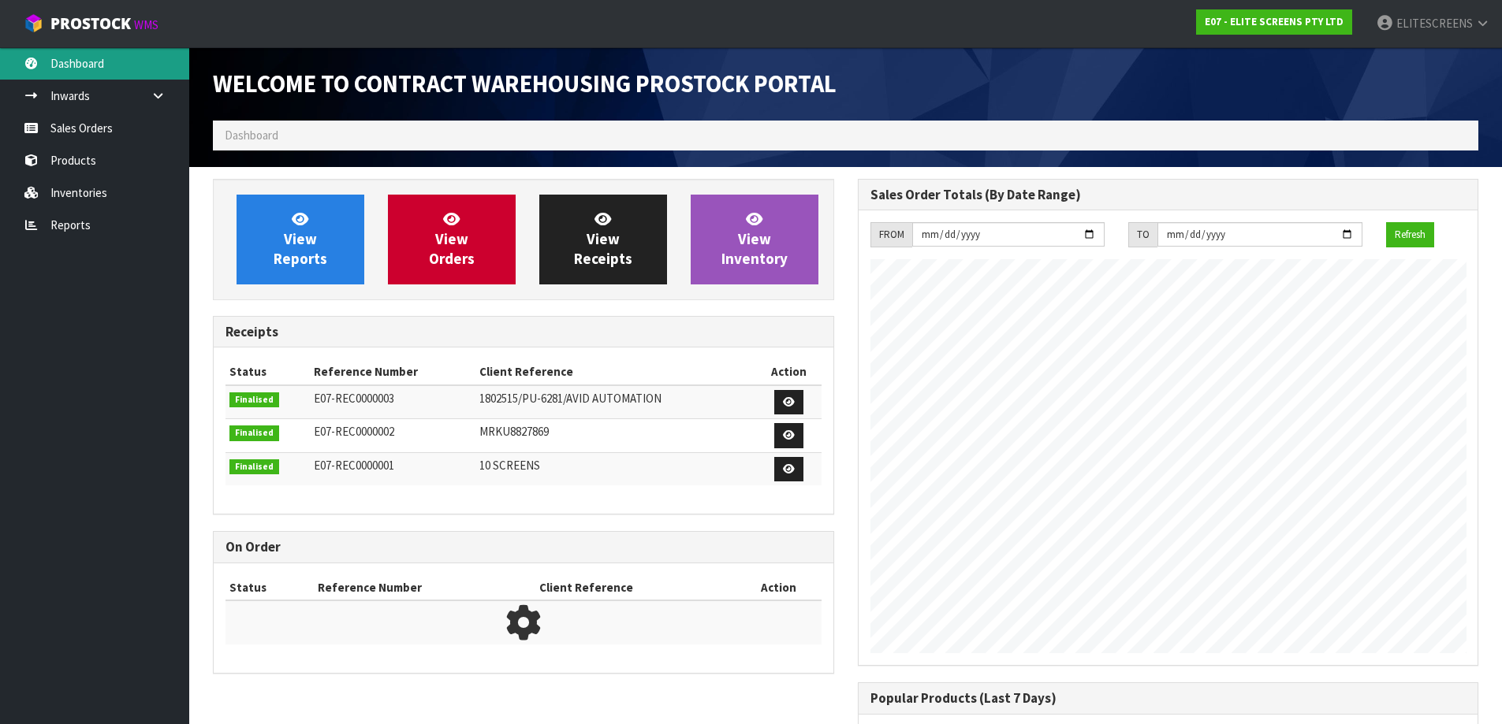
scroll to position [721, 644]
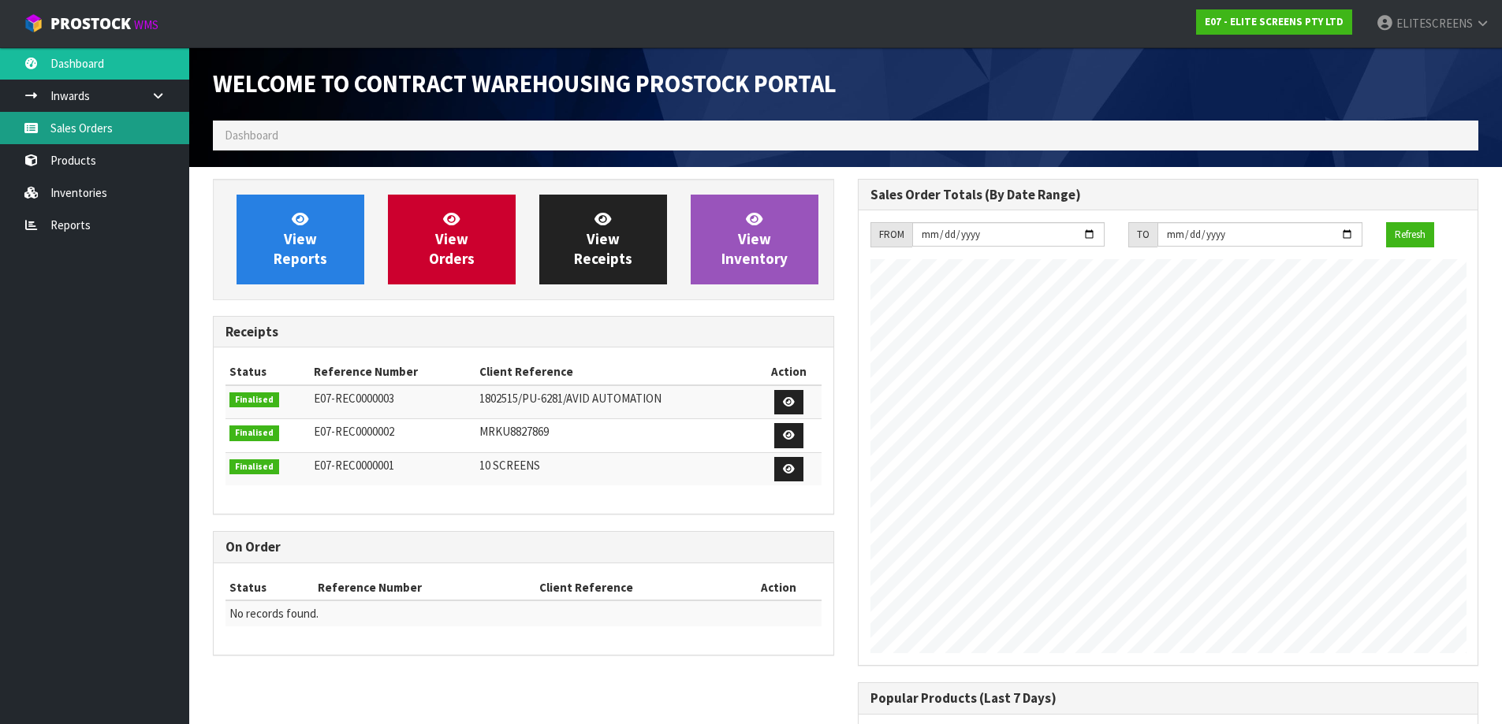
click at [82, 133] on link "Sales Orders" at bounding box center [94, 128] width 189 height 32
